Goal: Navigation & Orientation: Find specific page/section

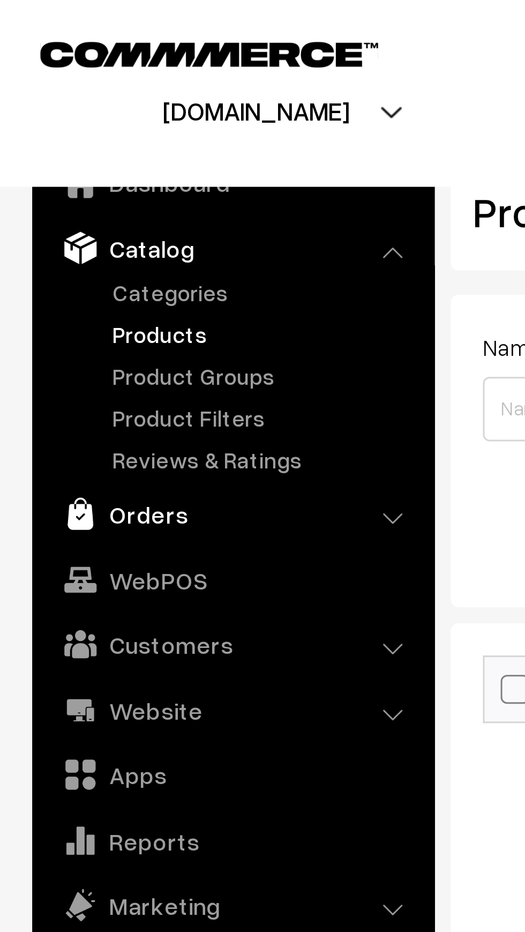
click at [31, 173] on img at bounding box center [26, 171] width 11 height 11
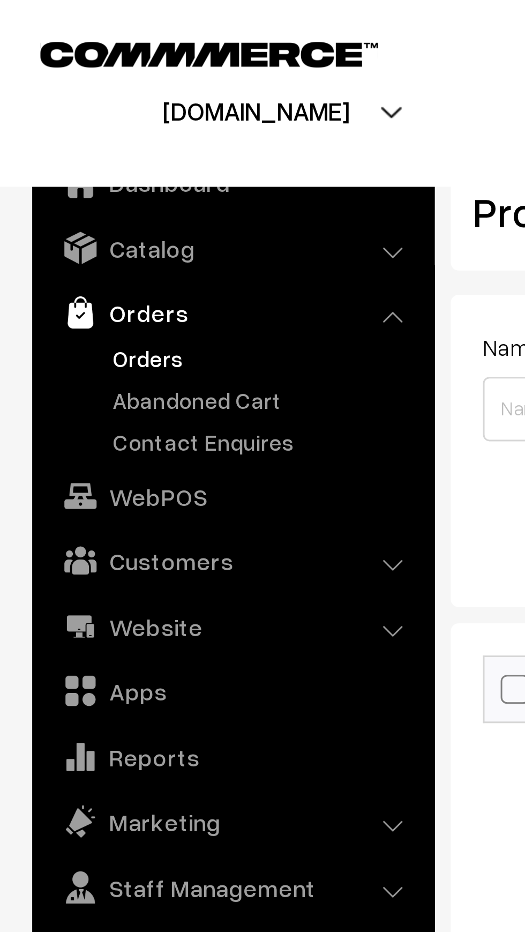
click at [41, 115] on link "Orders" at bounding box center [88, 119] width 106 height 11
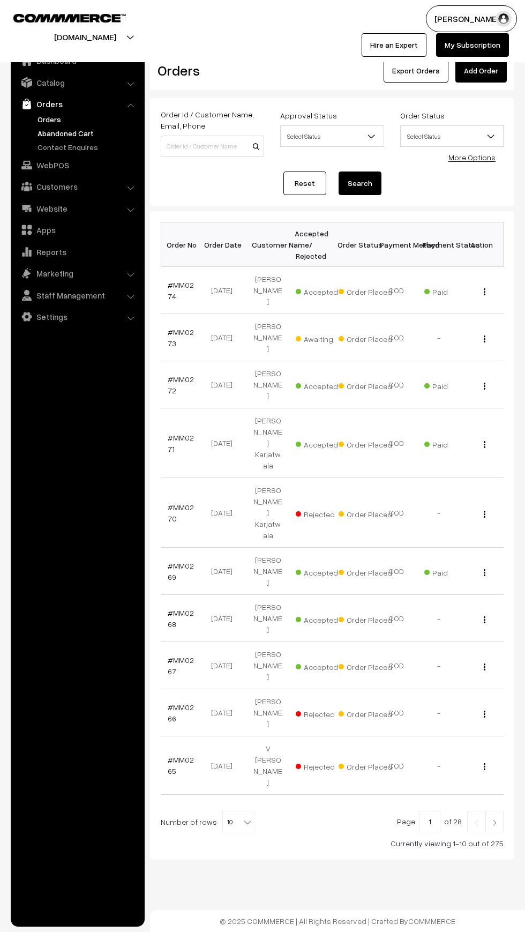
click at [41, 137] on link "Abandoned Cart" at bounding box center [88, 133] width 106 height 11
